Goal: Task Accomplishment & Management: Manage account settings

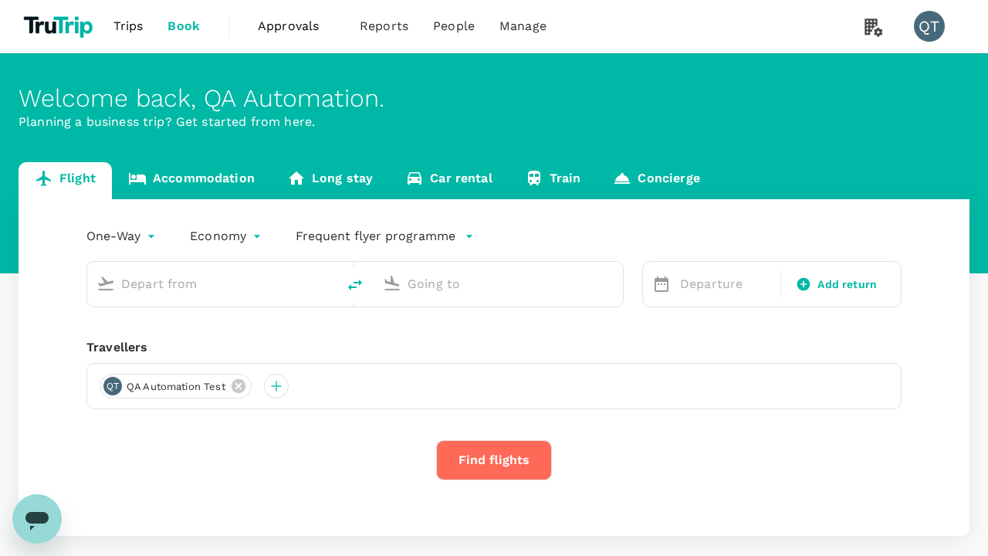
type input "economy-premium-economy"
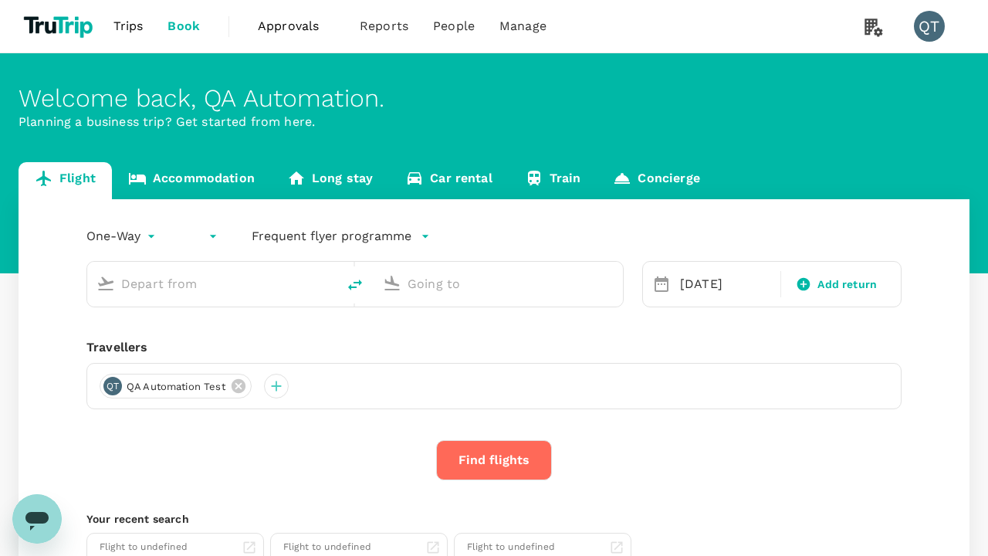
type input "Singapore Changi (SIN)"
type input "Hong Kong Intl (HKG)"
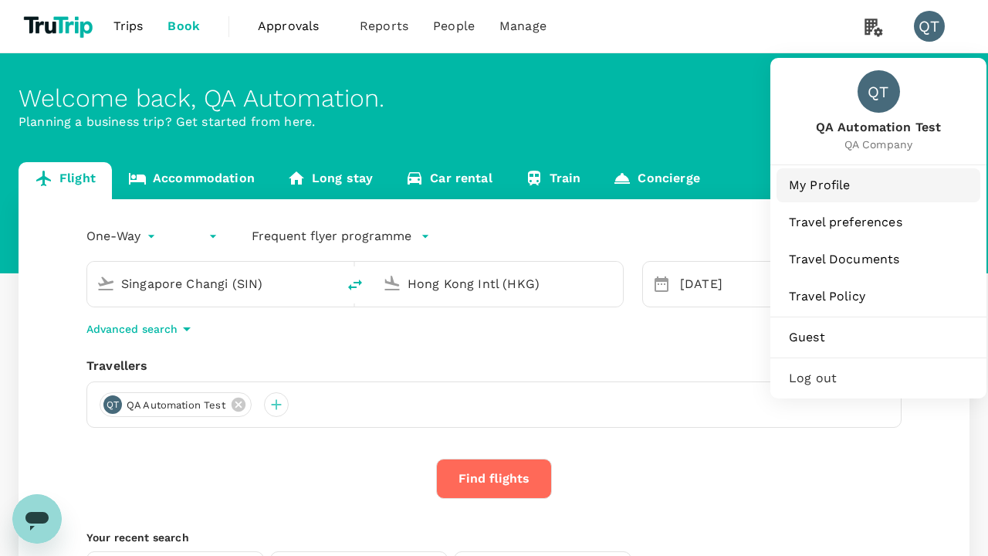
click at [879, 185] on span "My Profile" at bounding box center [878, 185] width 179 height 19
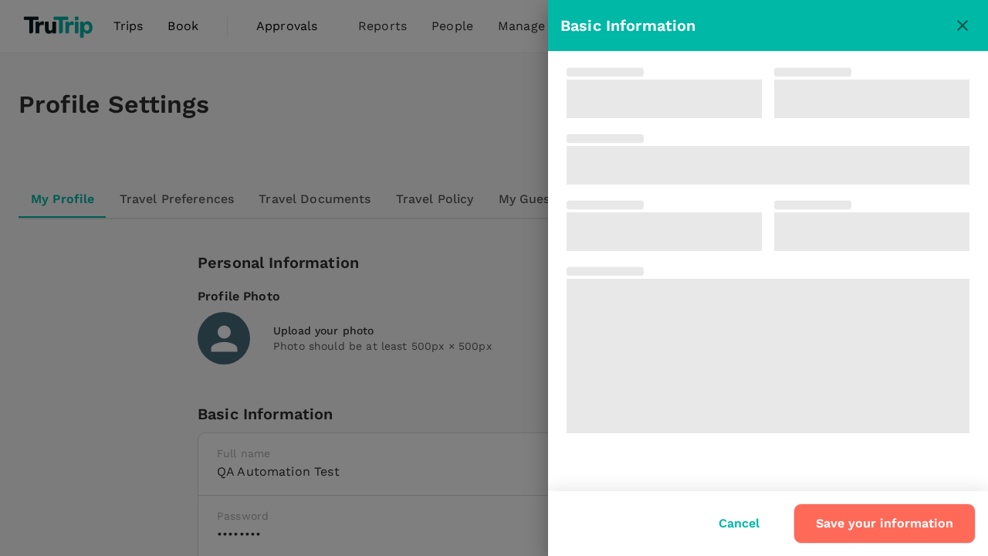
type input "QA Automation"
type input "Test"
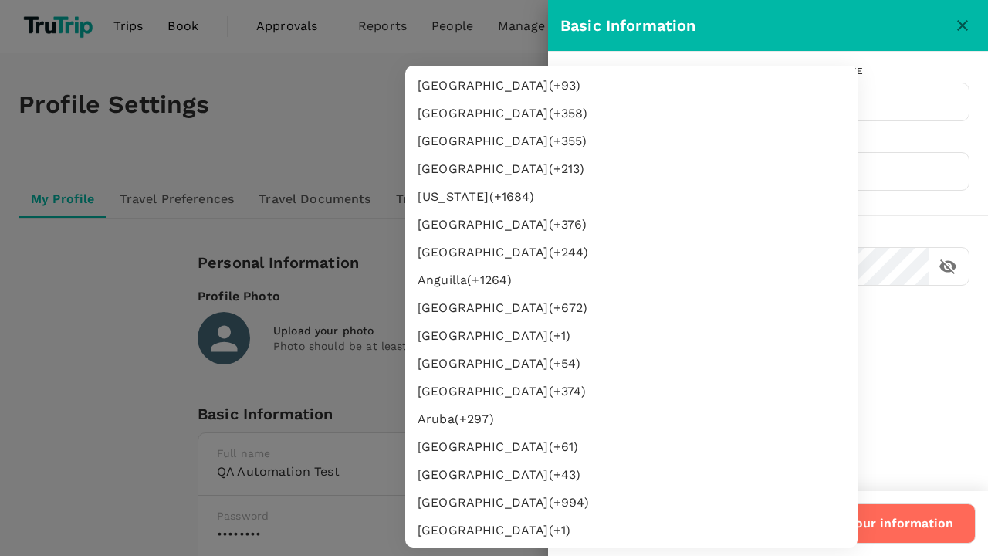
type input "62"
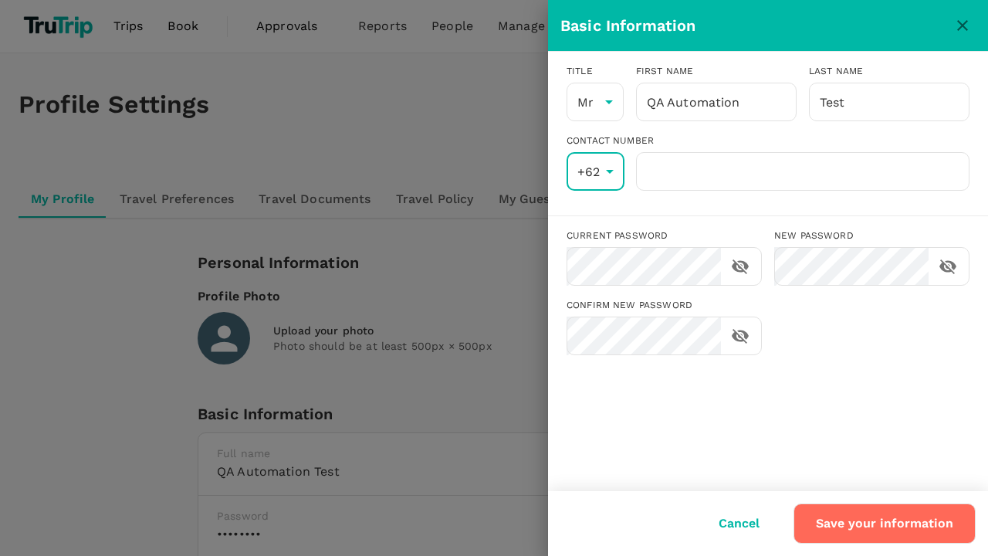
scroll to position [2842, 0]
click at [802, 171] on input "number" at bounding box center [803, 171] width 334 height 39
type input "8888888888"
click at [887, 524] on button "Save your information" at bounding box center [885, 524] width 182 height 40
